Goal: Task Accomplishment & Management: Manage account settings

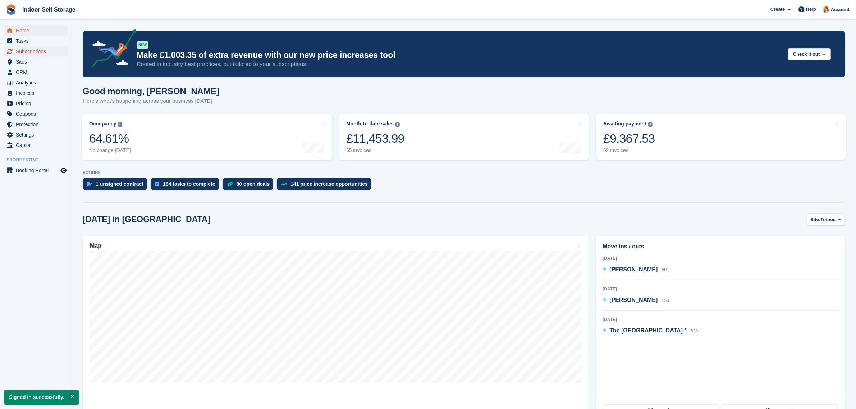
click at [23, 51] on span "Subscriptions" at bounding box center [37, 51] width 43 height 10
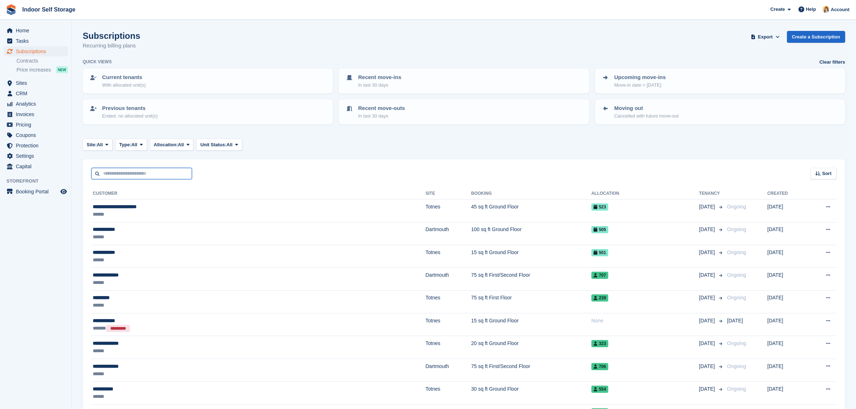
click at [133, 172] on input "text" at bounding box center [141, 174] width 101 height 12
type input "******"
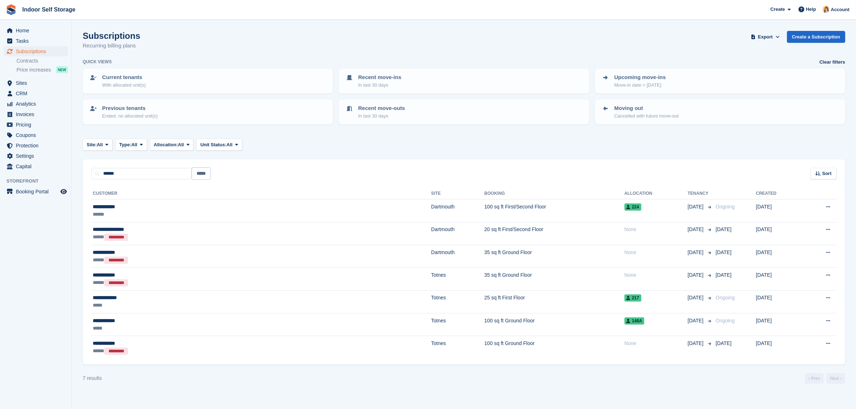
click at [201, 173] on input "*****" at bounding box center [201, 174] width 18 height 12
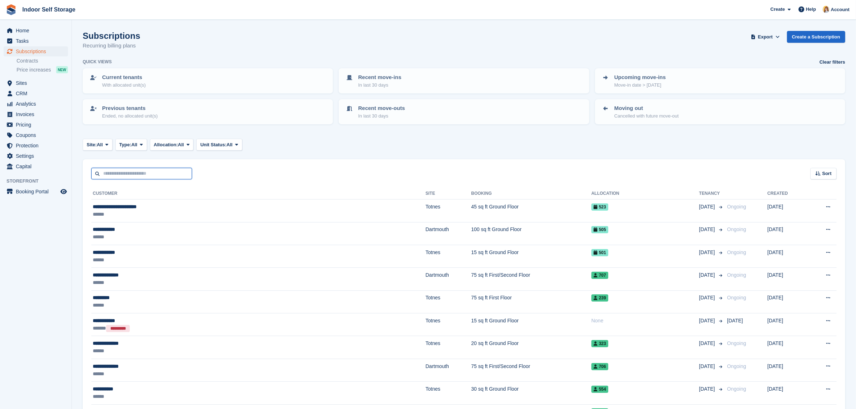
click at [160, 174] on input "text" at bounding box center [141, 174] width 101 height 12
type input "***"
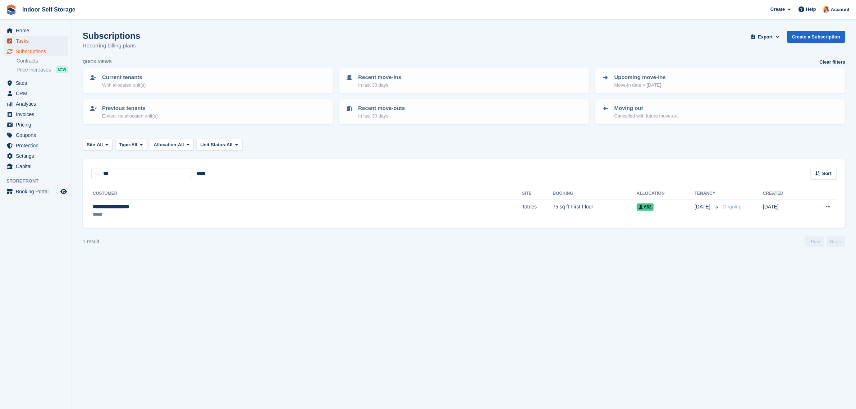
click at [20, 42] on span "Tasks" at bounding box center [37, 41] width 43 height 10
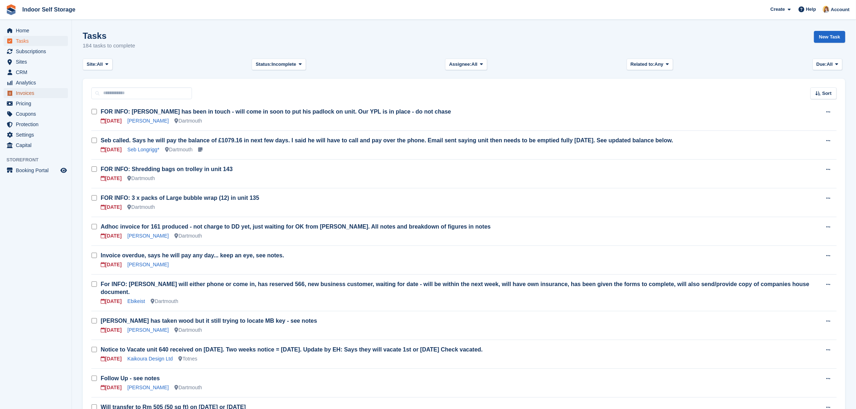
click at [24, 93] on span "Invoices" at bounding box center [37, 93] width 43 height 10
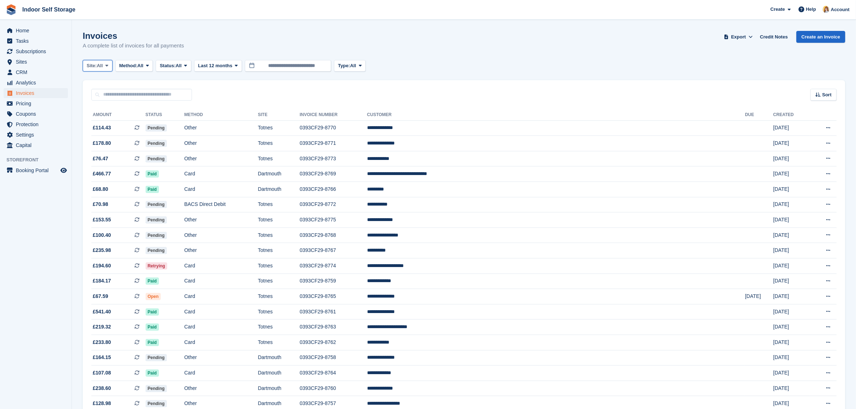
click at [97, 68] on span "Site:" at bounding box center [92, 65] width 10 height 7
click at [110, 110] on link "Dartmouth" at bounding box center [117, 108] width 63 height 13
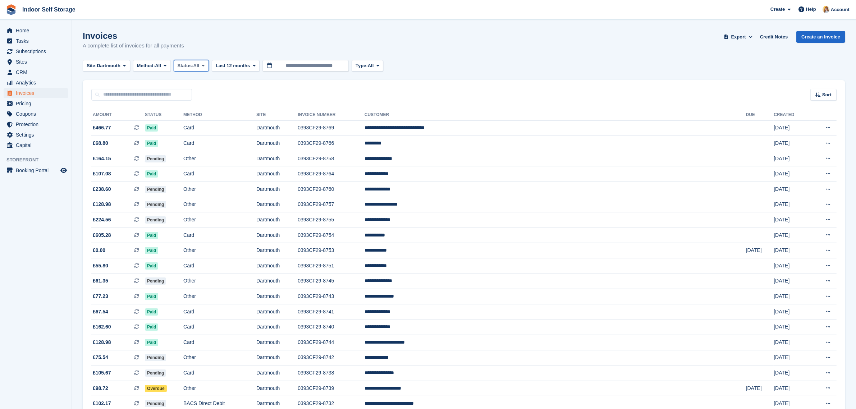
click at [189, 66] on span "Status:" at bounding box center [186, 65] width 16 height 7
click at [198, 121] on link "Open" at bounding box center [208, 121] width 63 height 13
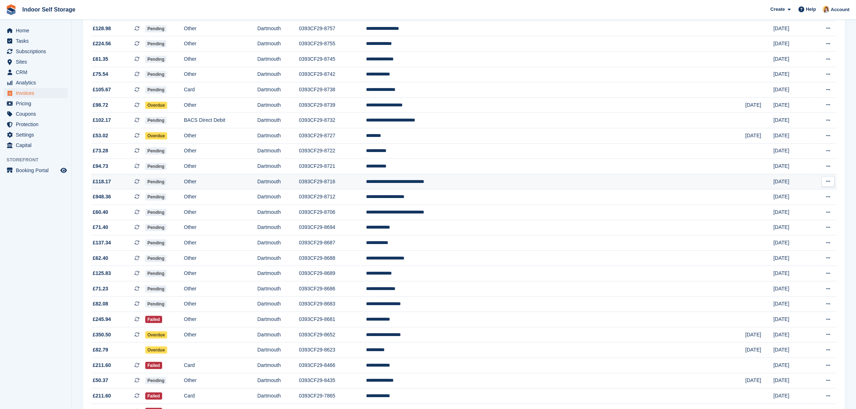
scroll to position [135, 0]
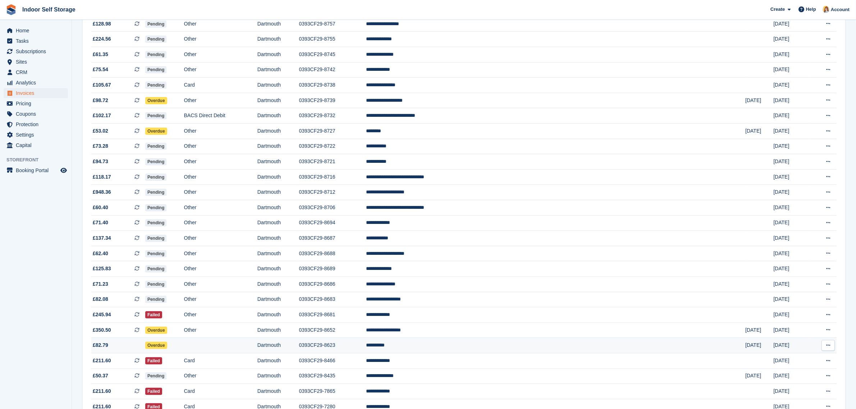
click at [510, 349] on td "**********" at bounding box center [555, 345] width 379 height 15
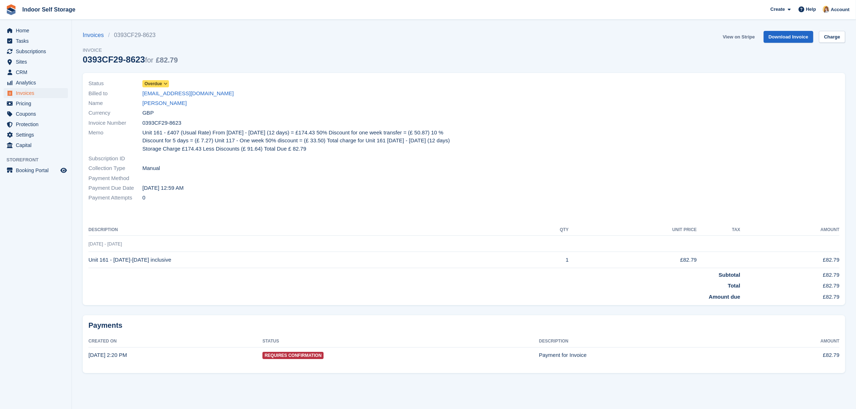
click at [741, 35] on link "View on Stripe" at bounding box center [739, 37] width 38 height 12
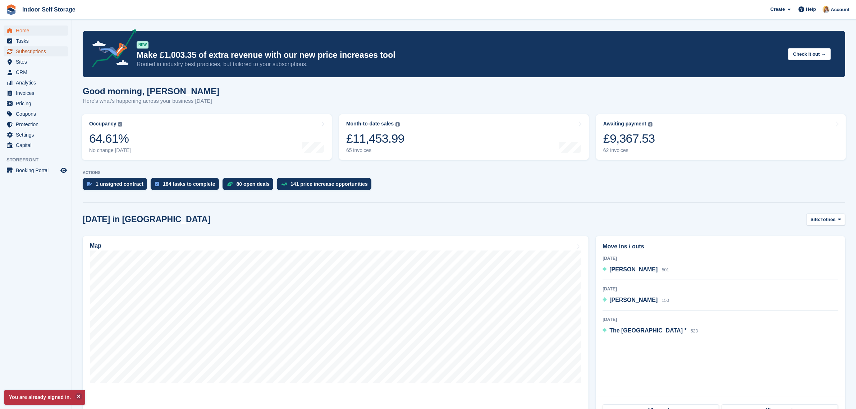
click at [44, 52] on span "Subscriptions" at bounding box center [37, 51] width 43 height 10
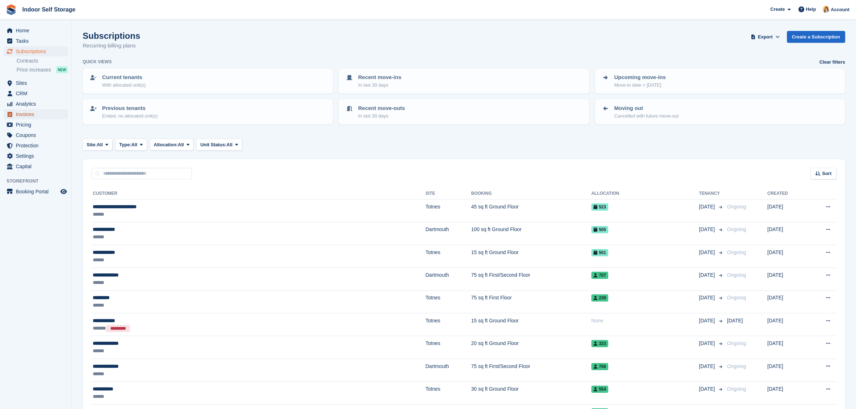
click at [24, 113] on span "Invoices" at bounding box center [37, 114] width 43 height 10
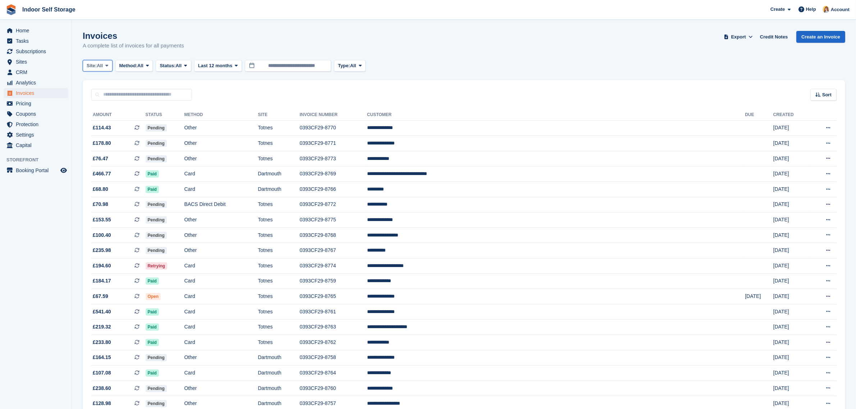
click at [108, 66] on icon at bounding box center [106, 65] width 3 height 5
click at [114, 103] on link "Dartmouth" at bounding box center [117, 108] width 63 height 13
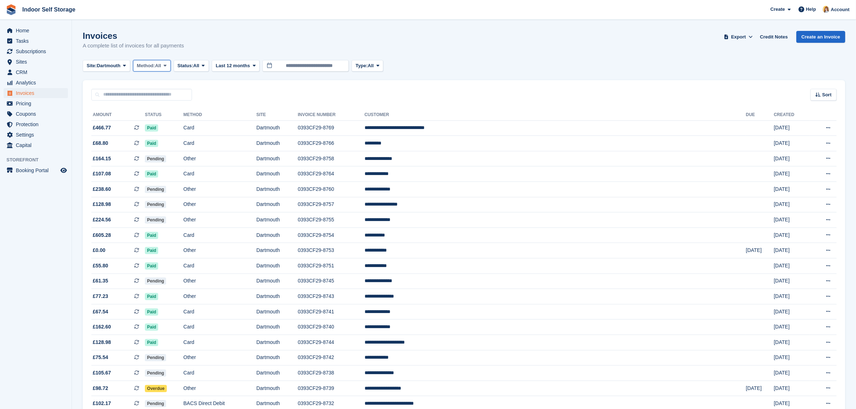
click at [166, 68] on span at bounding box center [165, 66] width 6 height 6
click at [193, 65] on span "Status:" at bounding box center [186, 65] width 16 height 7
click at [193, 123] on link "Open" at bounding box center [208, 121] width 63 height 13
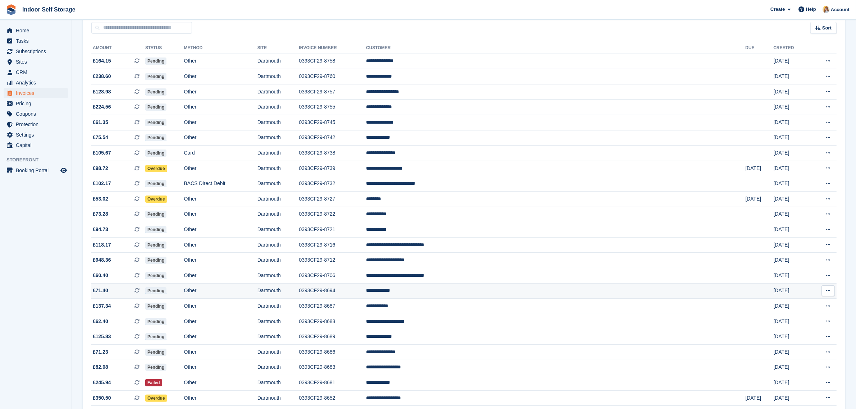
scroll to position [135, 0]
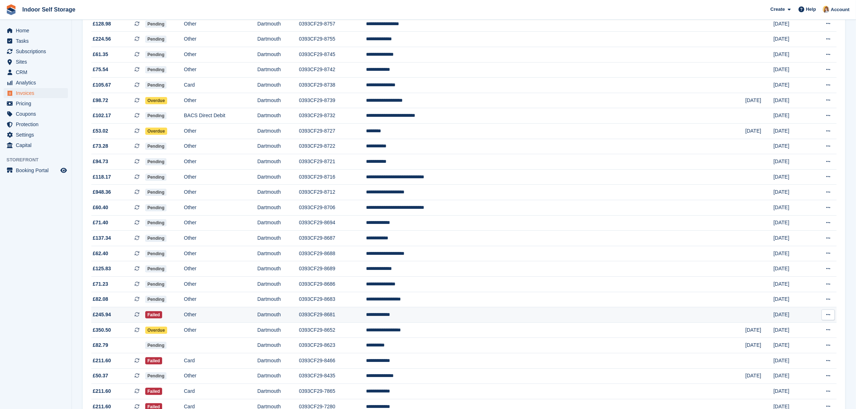
click at [504, 314] on td "**********" at bounding box center [555, 314] width 379 height 15
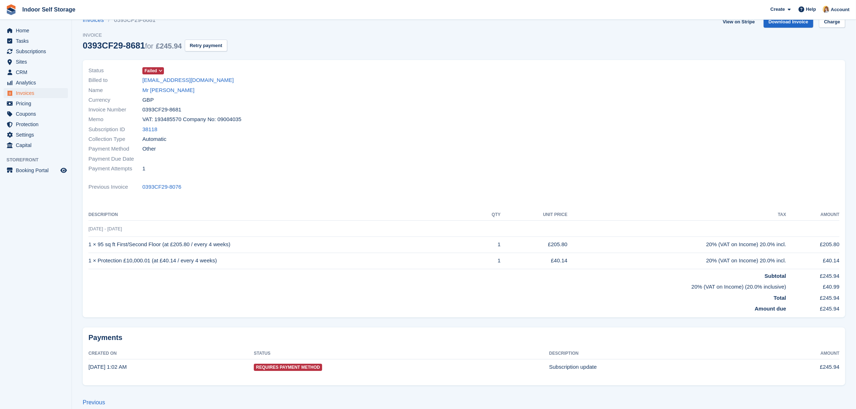
scroll to position [24, 0]
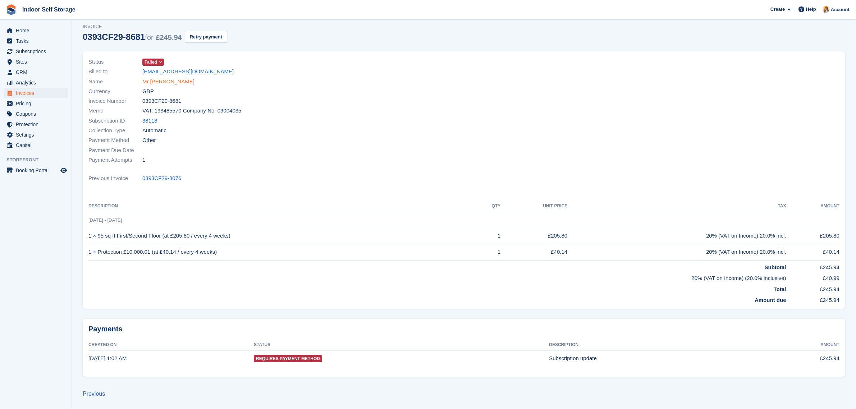
click at [168, 81] on link "Mr [PERSON_NAME]" at bounding box center [168, 82] width 52 height 8
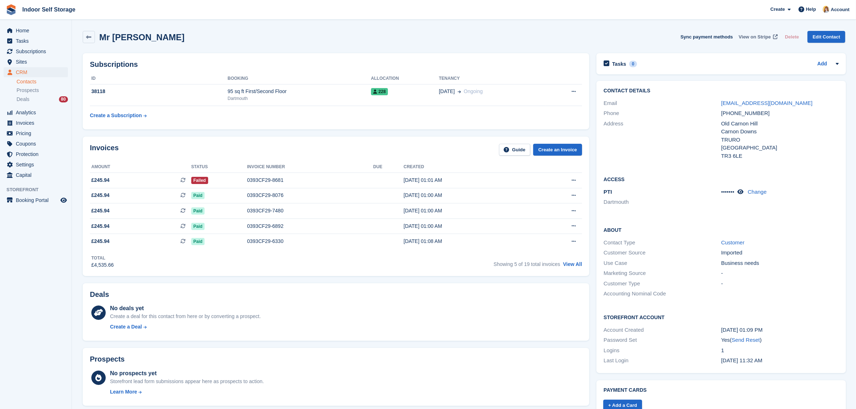
click at [763, 37] on span "View on Stripe" at bounding box center [755, 36] width 32 height 7
drag, startPoint x: 784, startPoint y: 103, endPoint x: 718, endPoint y: 105, distance: 65.8
click at [718, 105] on div "Email info@kkandbstudio.co.uk" at bounding box center [721, 103] width 235 height 10
copy div "info@kkandbstudio.co.uk"
click at [336, 94] on div "95 sq ft First/Second Floor" at bounding box center [299, 92] width 143 height 8
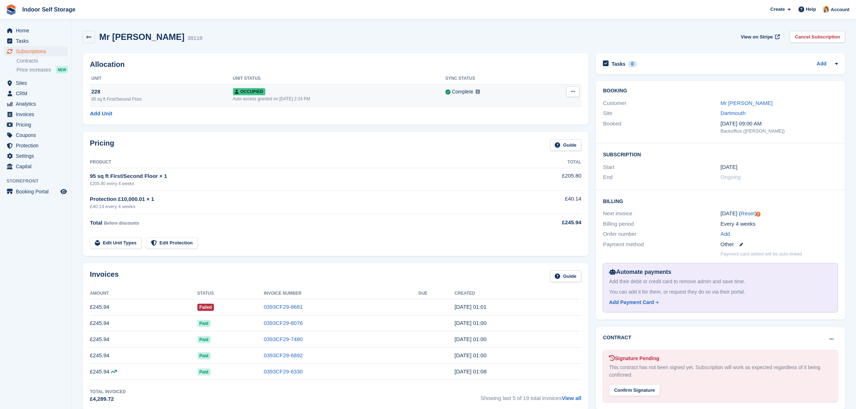
click at [150, 93] on div "228" at bounding box center [162, 92] width 142 height 8
click at [727, 103] on link "Mr [PERSON_NAME]" at bounding box center [747, 103] width 52 height 6
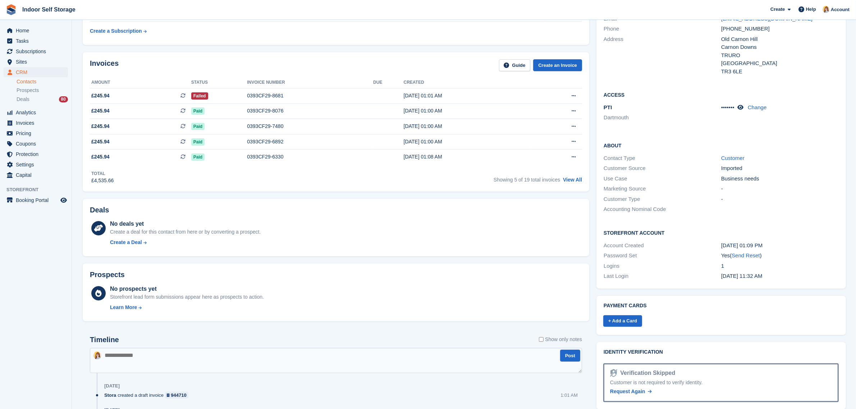
scroll to position [180, 0]
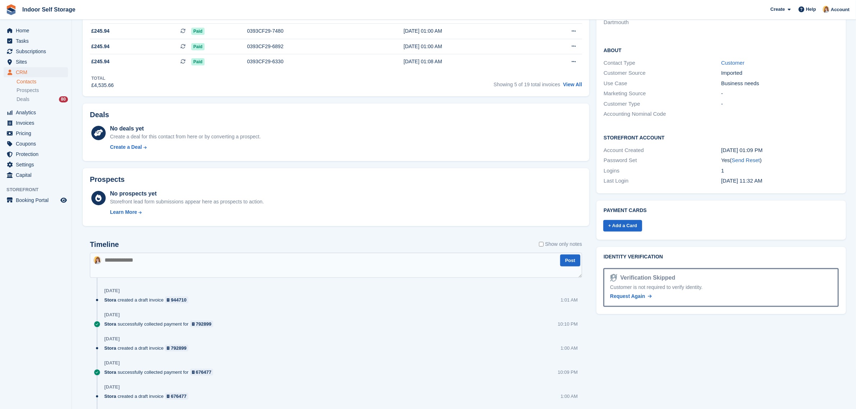
click at [143, 256] on textarea at bounding box center [336, 265] width 492 height 25
paste textarea "**********"
type textarea "**********"
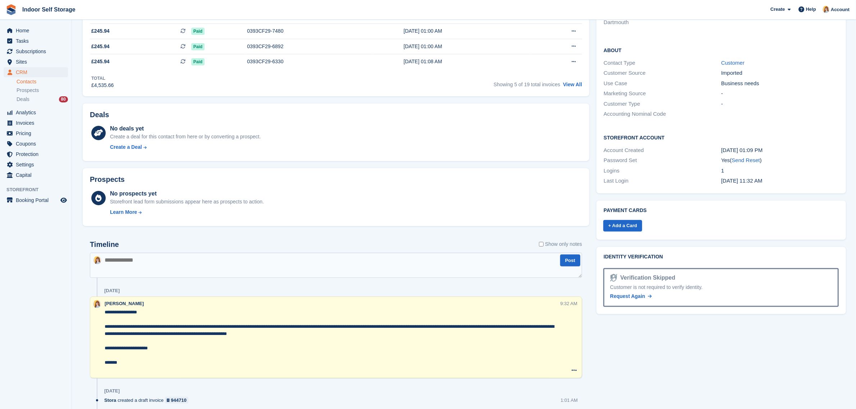
click at [219, 258] on textarea at bounding box center [336, 265] width 492 height 25
click at [173, 262] on textarea "**********" at bounding box center [336, 265] width 492 height 25
click at [333, 261] on textarea "**********" at bounding box center [336, 265] width 492 height 25
type textarea "**********"
click at [572, 264] on button "Post" at bounding box center [570, 261] width 20 height 12
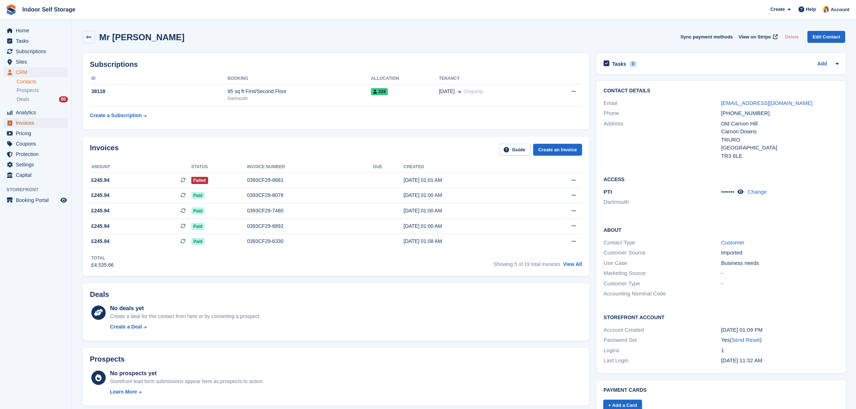
click at [22, 123] on span "Invoices" at bounding box center [37, 123] width 43 height 10
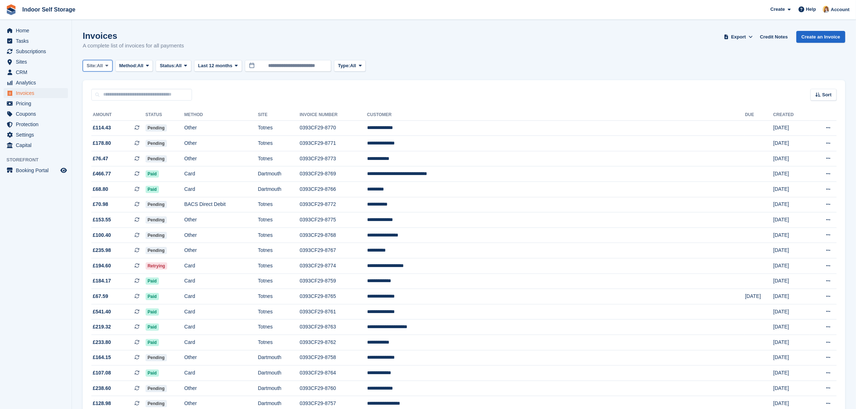
click at [100, 66] on span "All" at bounding box center [100, 65] width 6 height 7
click at [98, 107] on link "Dartmouth" at bounding box center [117, 108] width 63 height 13
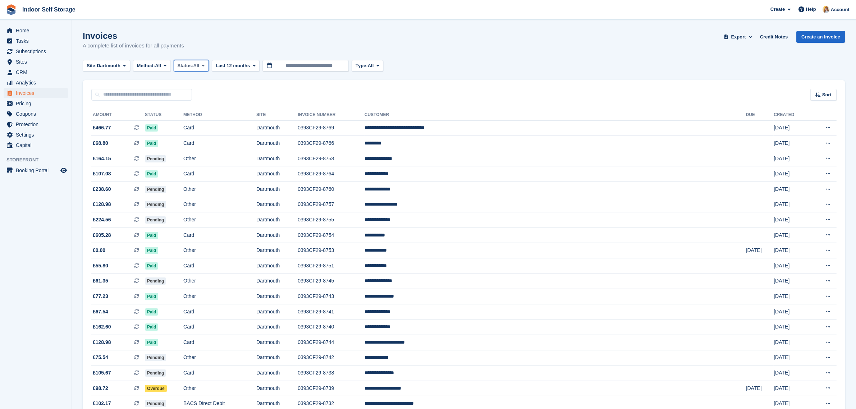
drag, startPoint x: 207, startPoint y: 66, endPoint x: 202, endPoint y: 85, distance: 20.0
click at [205, 68] on icon at bounding box center [203, 65] width 3 height 5
click at [196, 123] on link "Open" at bounding box center [208, 121] width 63 height 13
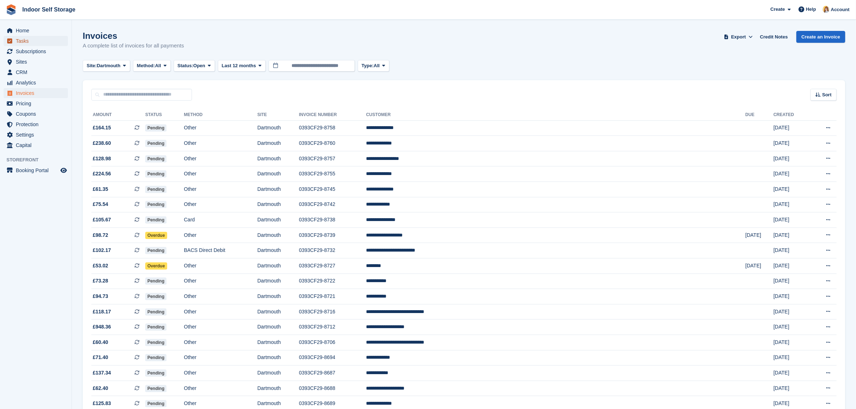
click at [21, 42] on span "Tasks" at bounding box center [37, 41] width 43 height 10
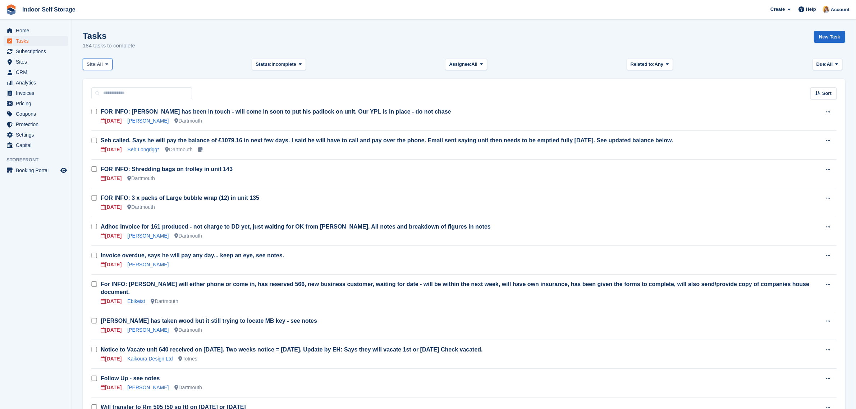
click at [111, 65] on button "Site: All" at bounding box center [98, 65] width 30 height 12
click at [110, 108] on link "Dartmouth" at bounding box center [117, 107] width 63 height 13
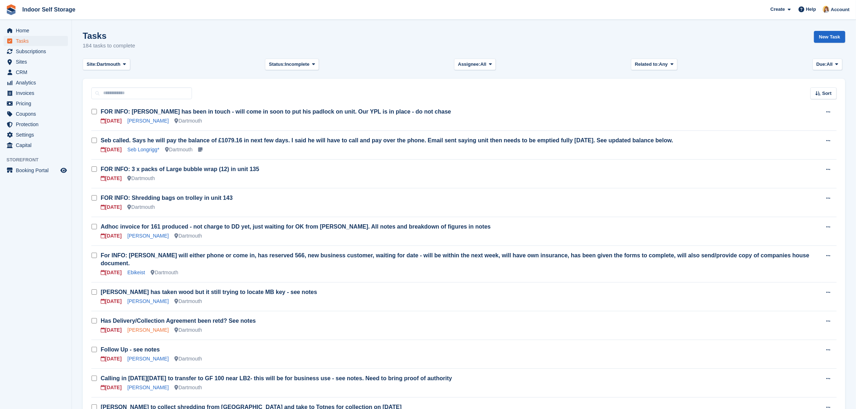
click at [161, 327] on link "[PERSON_NAME]" at bounding box center [147, 330] width 41 height 6
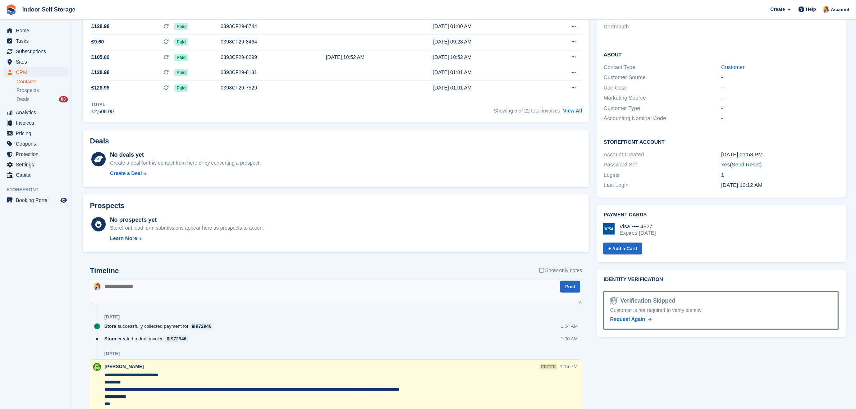
scroll to position [270, 0]
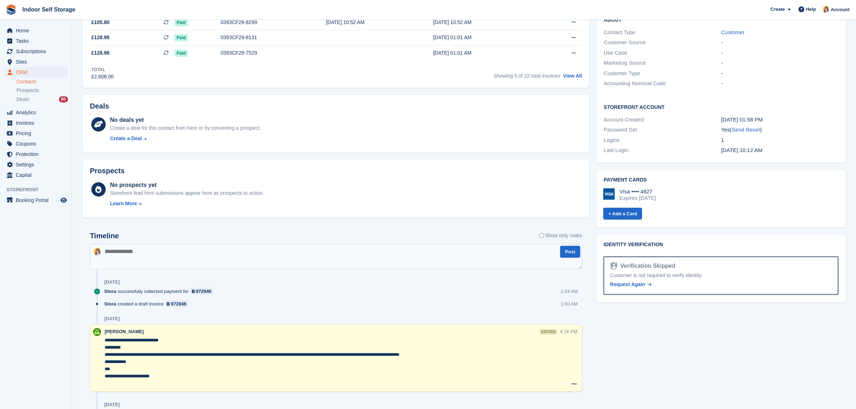
click at [143, 254] on textarea at bounding box center [336, 256] width 492 height 25
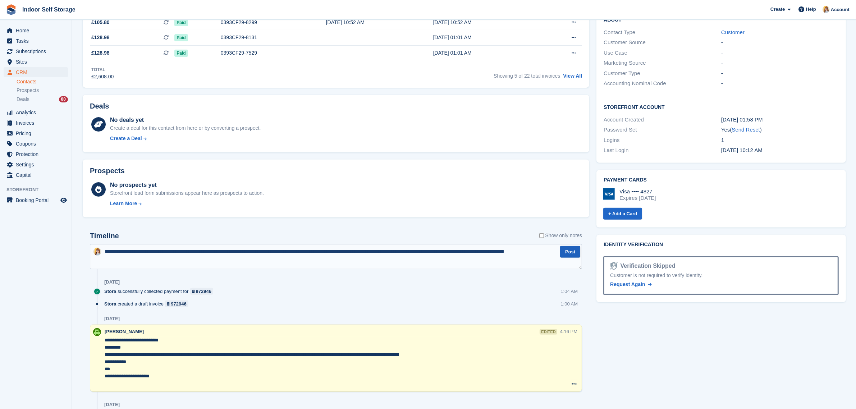
type textarea "**********"
click at [569, 253] on button "Post" at bounding box center [570, 252] width 20 height 12
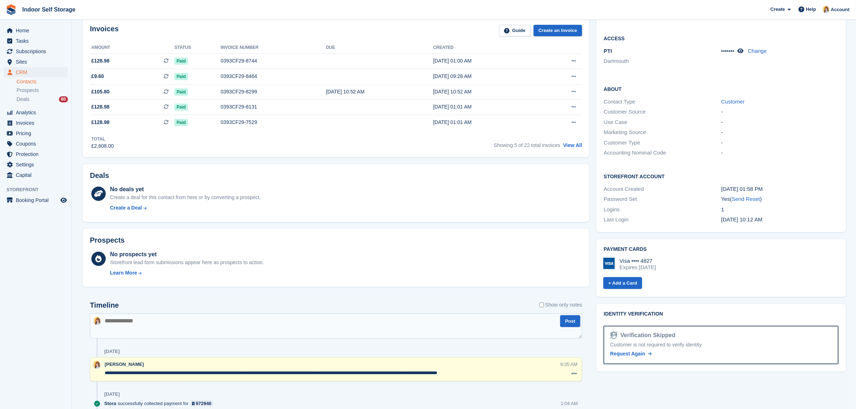
scroll to position [0, 0]
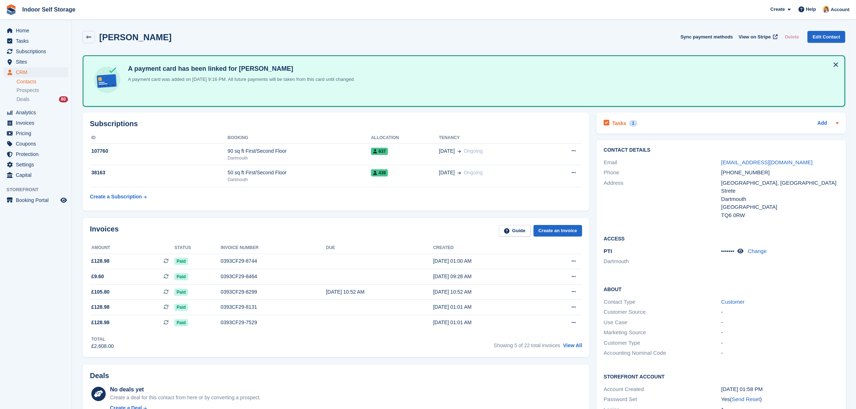
click at [663, 120] on div "Tasks 1 Add" at bounding box center [721, 123] width 235 height 10
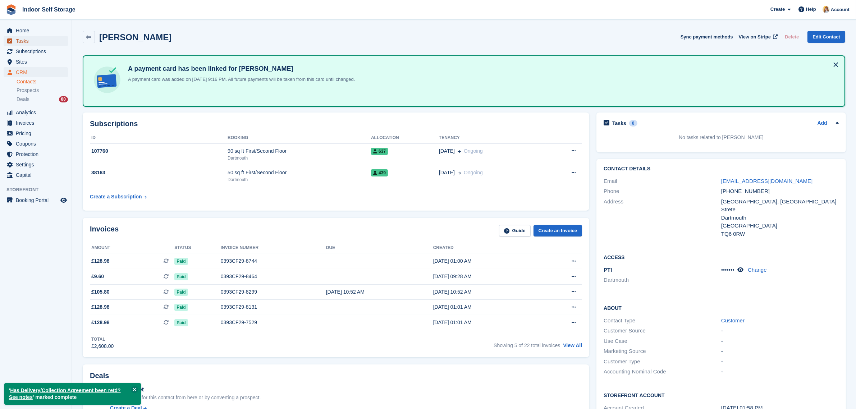
click at [18, 40] on span "Tasks" at bounding box center [37, 41] width 43 height 10
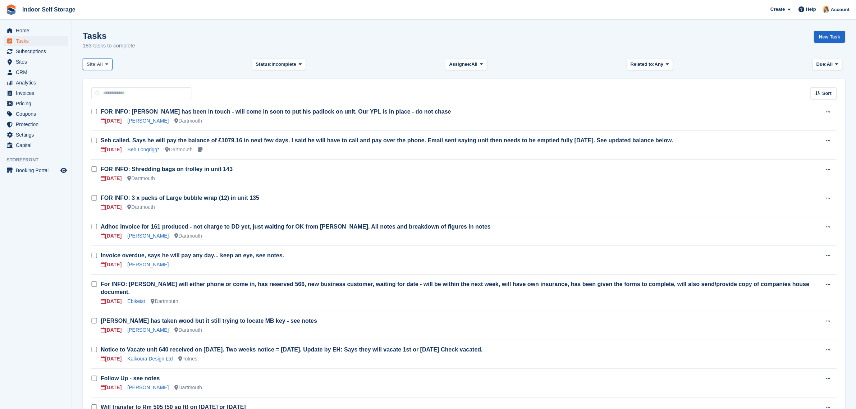
click at [103, 62] on span "All" at bounding box center [100, 64] width 6 height 7
click at [117, 109] on link "Dartmouth" at bounding box center [117, 107] width 63 height 13
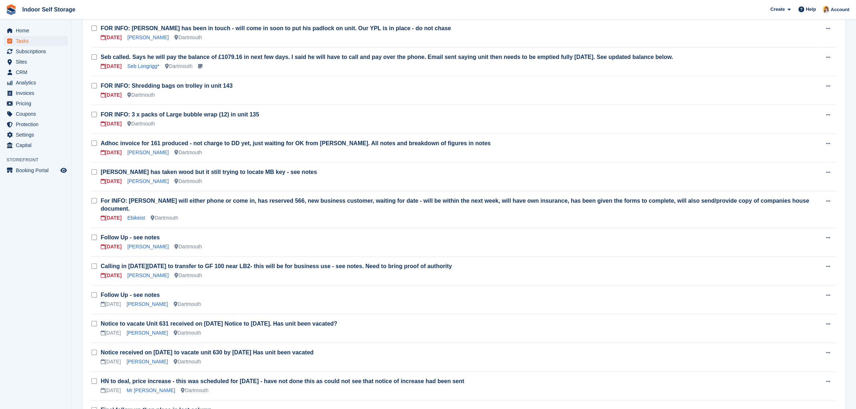
scroll to position [90, 0]
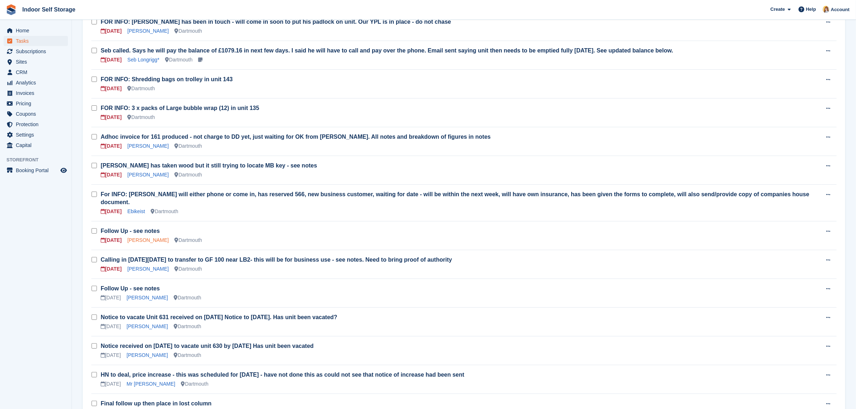
click at [140, 237] on link "[PERSON_NAME]" at bounding box center [147, 240] width 41 height 6
